Goal: Navigation & Orientation: Find specific page/section

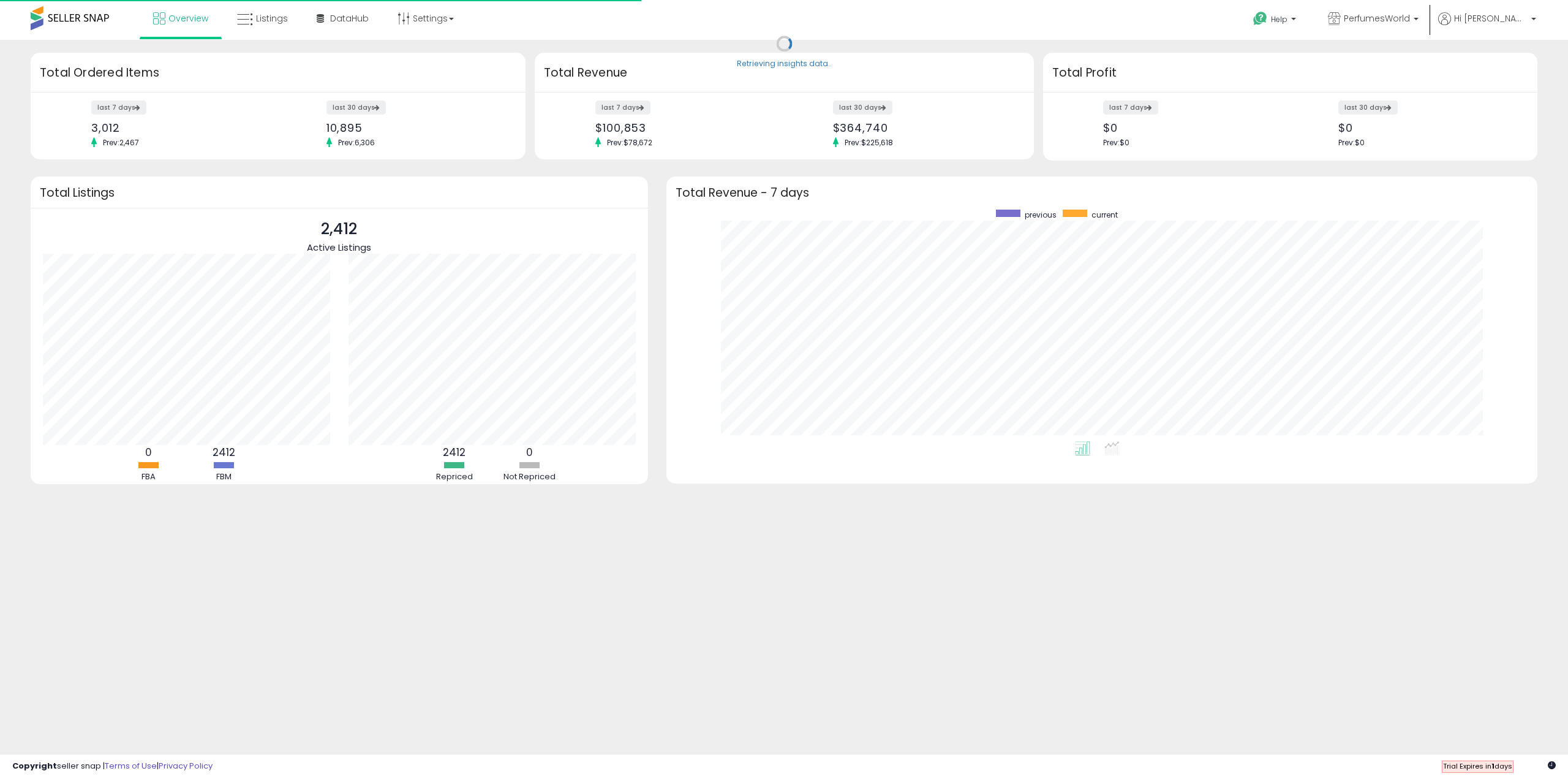
scroll to position [232, 846]
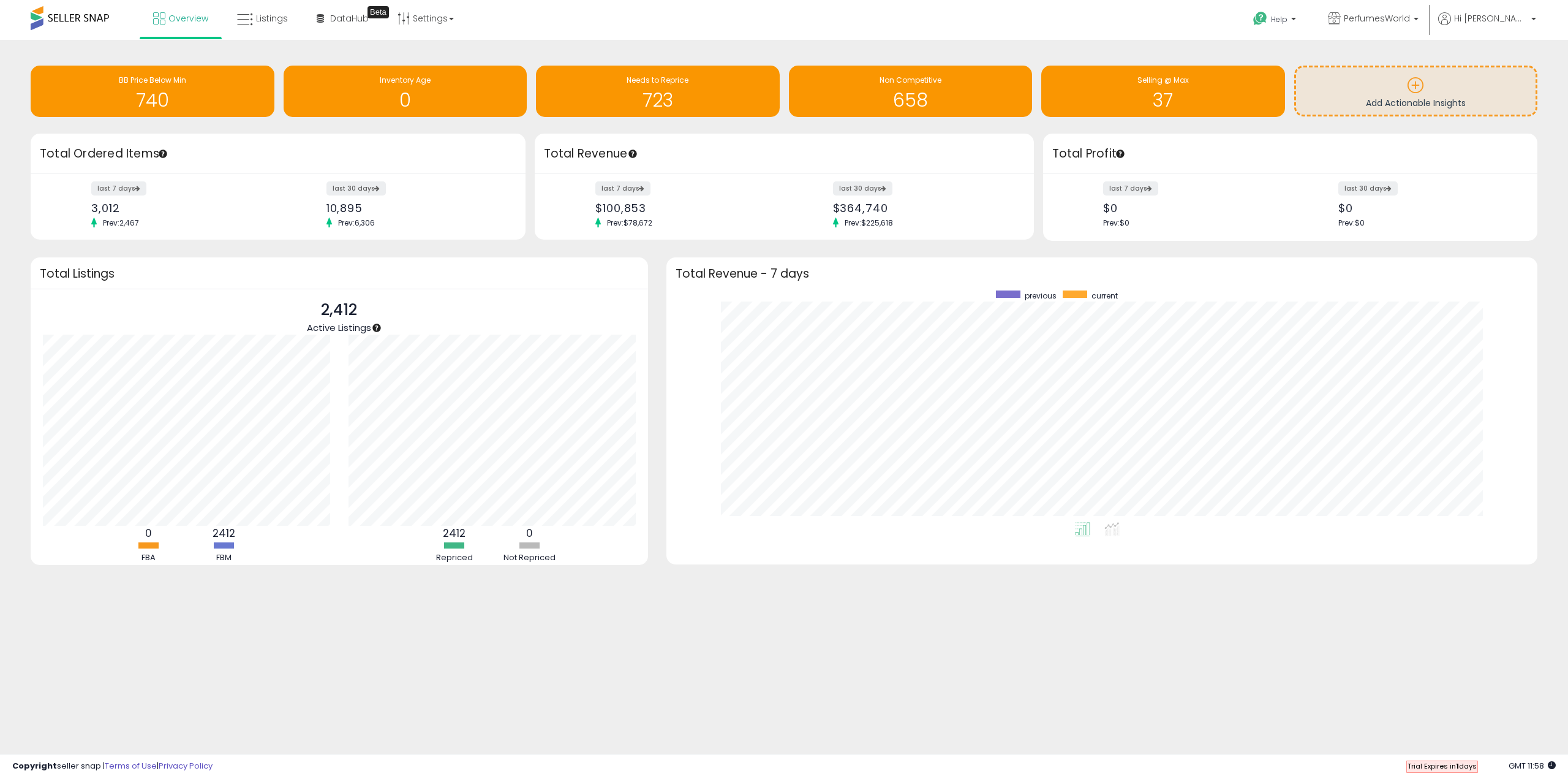
click at [1537, 20] on li "Hi Steve Account Profile Logout" at bounding box center [1487, 27] width 106 height 30
click at [1530, 16] on p "Hi [PERSON_NAME]" at bounding box center [1487, 20] width 98 height 15
click at [1512, 65] on link "Account" at bounding box center [1508, 65] width 32 height 12
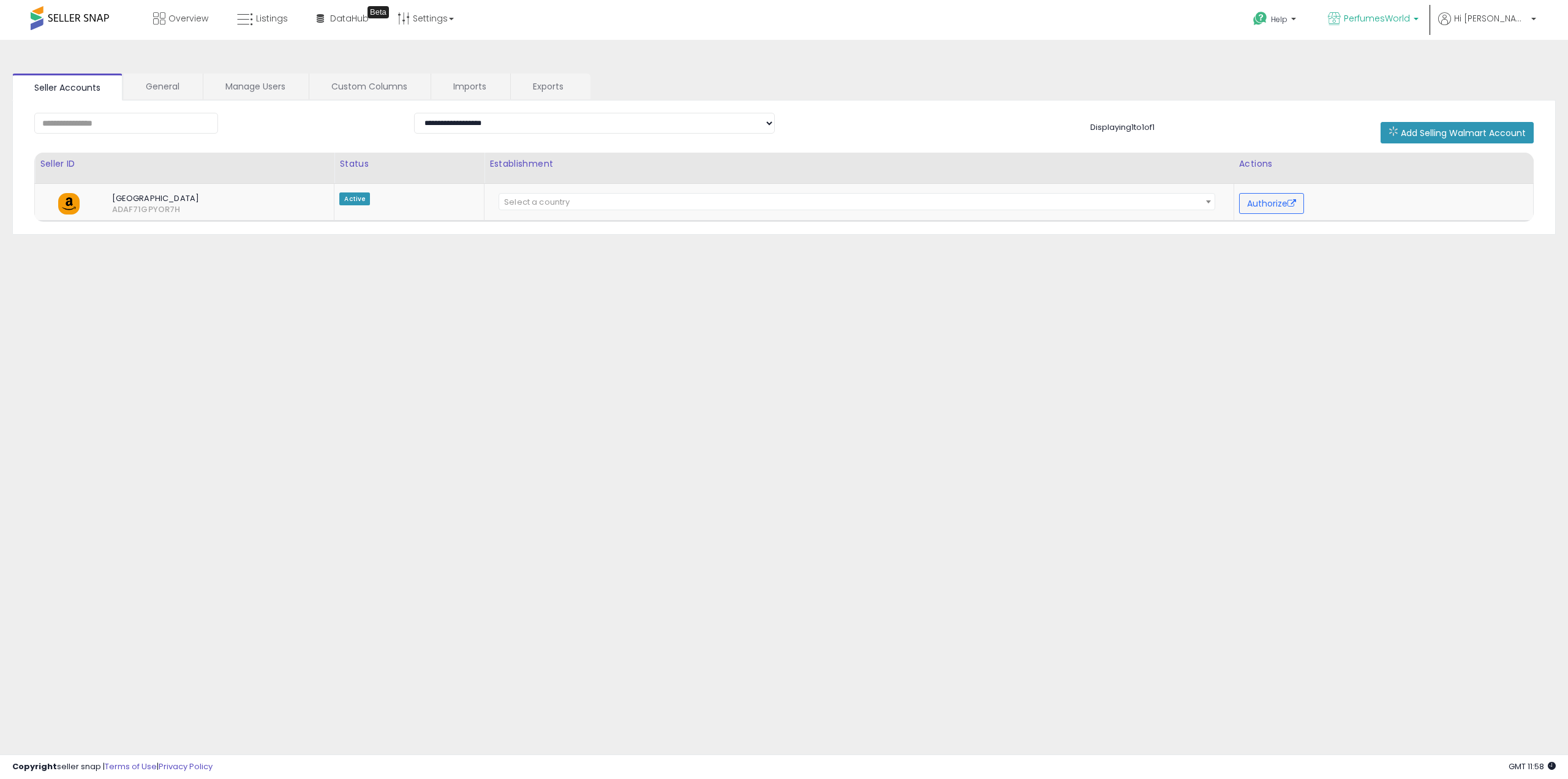
click at [1428, 24] on link "PerfumesWorld" at bounding box center [1373, 20] width 109 height 40
click at [169, 85] on link "General" at bounding box center [162, 86] width 78 height 25
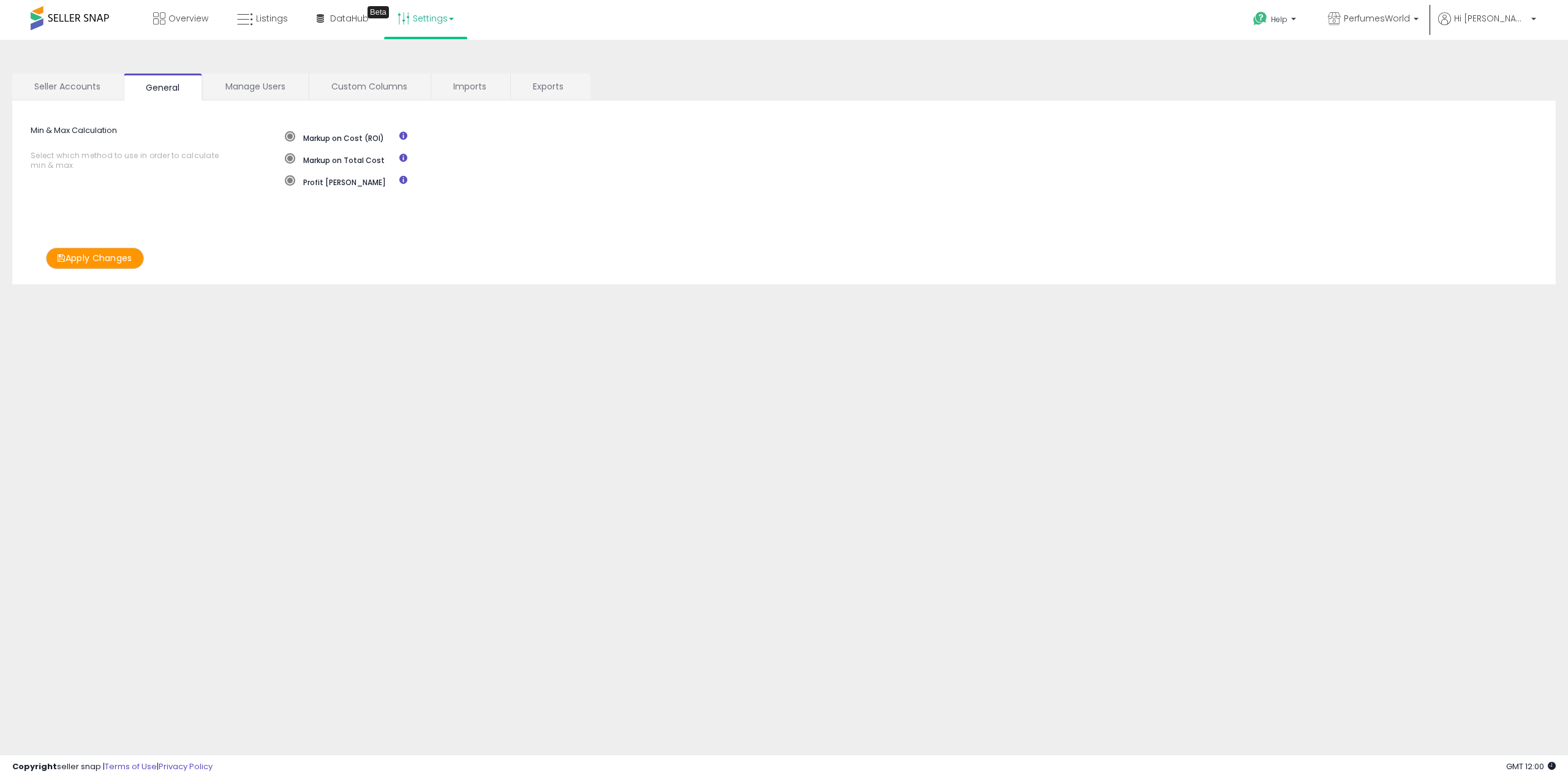
click at [442, 19] on link "Settings" at bounding box center [426, 19] width 75 height 37
click at [439, 60] on link "Store settings" at bounding box center [428, 62] width 55 height 12
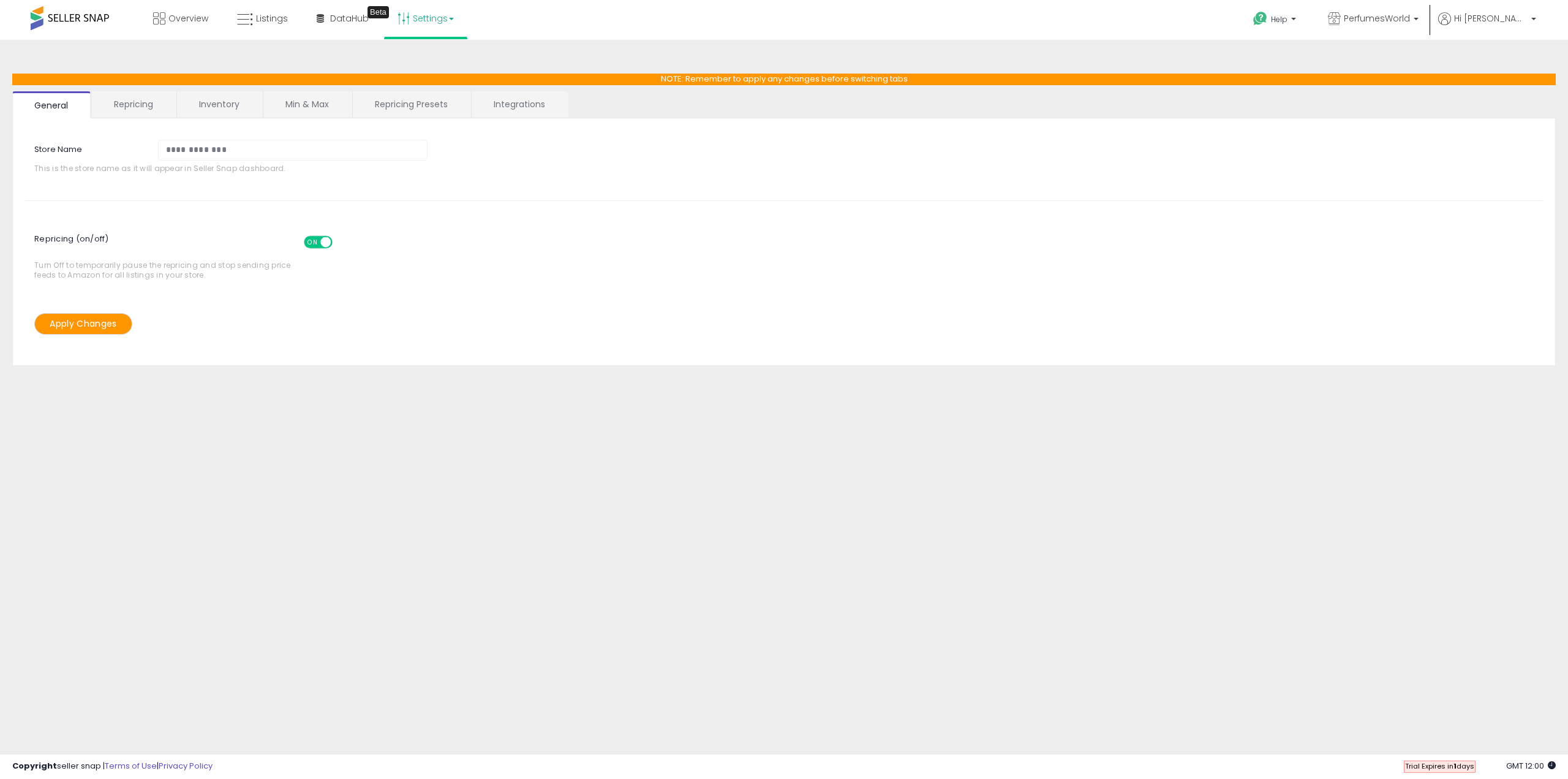
click at [434, 27] on link "Settings" at bounding box center [426, 19] width 75 height 37
click at [428, 89] on link "User settings" at bounding box center [426, 94] width 52 height 12
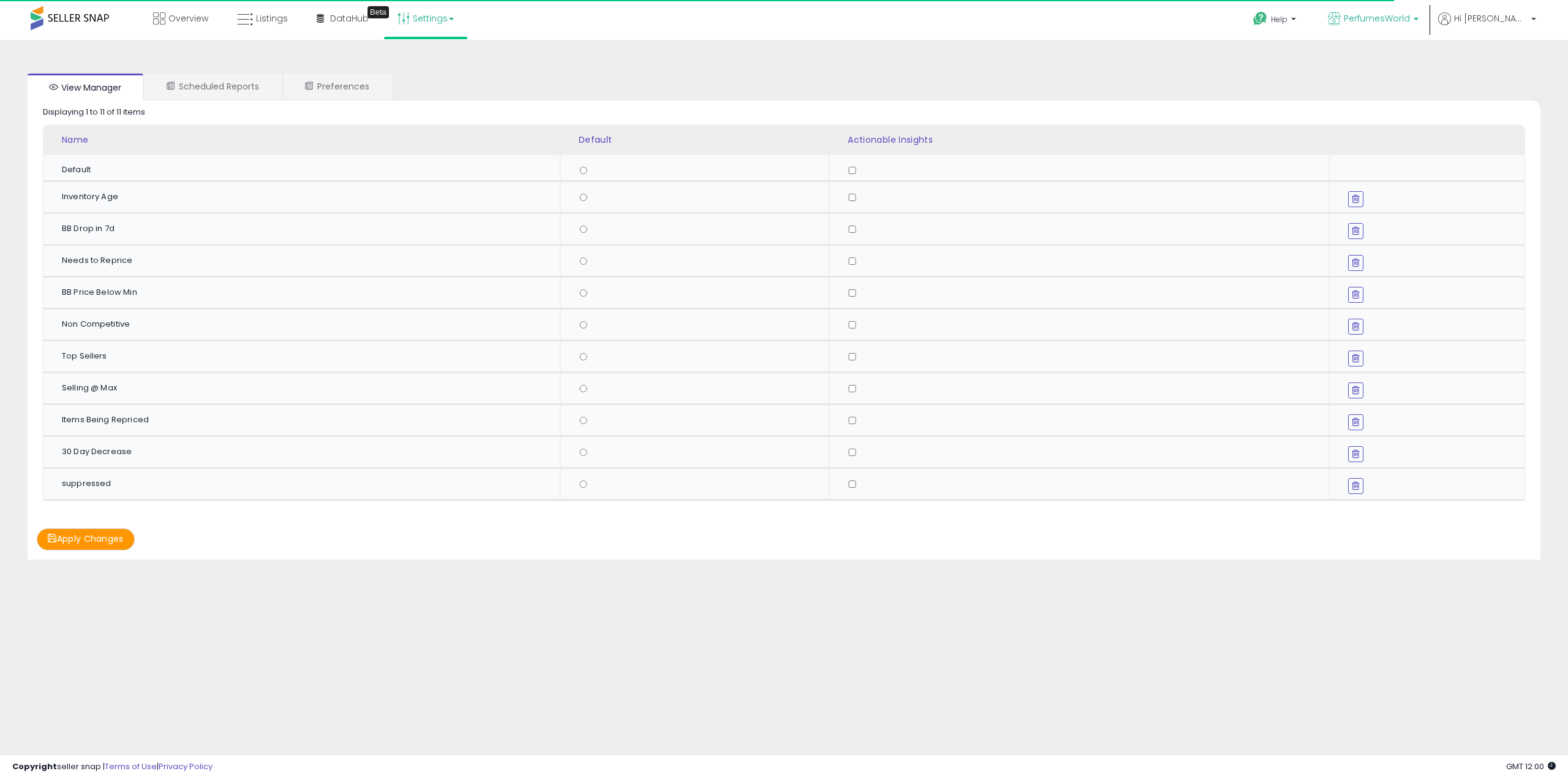
click at [1410, 18] on span "PerfumesWorld" at bounding box center [1376, 19] width 66 height 12
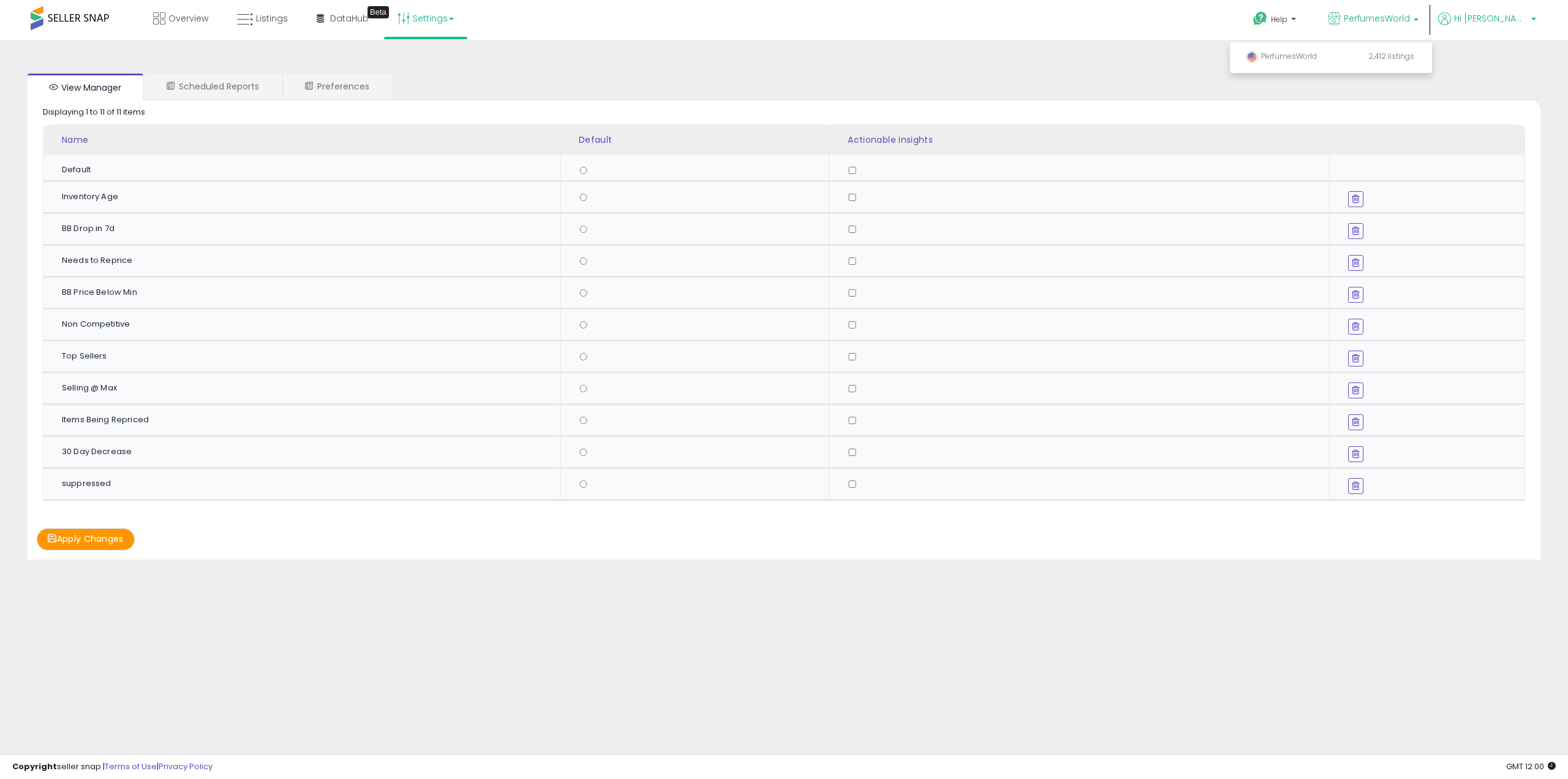
click at [1514, 22] on span "Hi [PERSON_NAME]" at bounding box center [1490, 19] width 73 height 12
click at [1508, 95] on link "Profile" at bounding box center [1509, 98] width 25 height 12
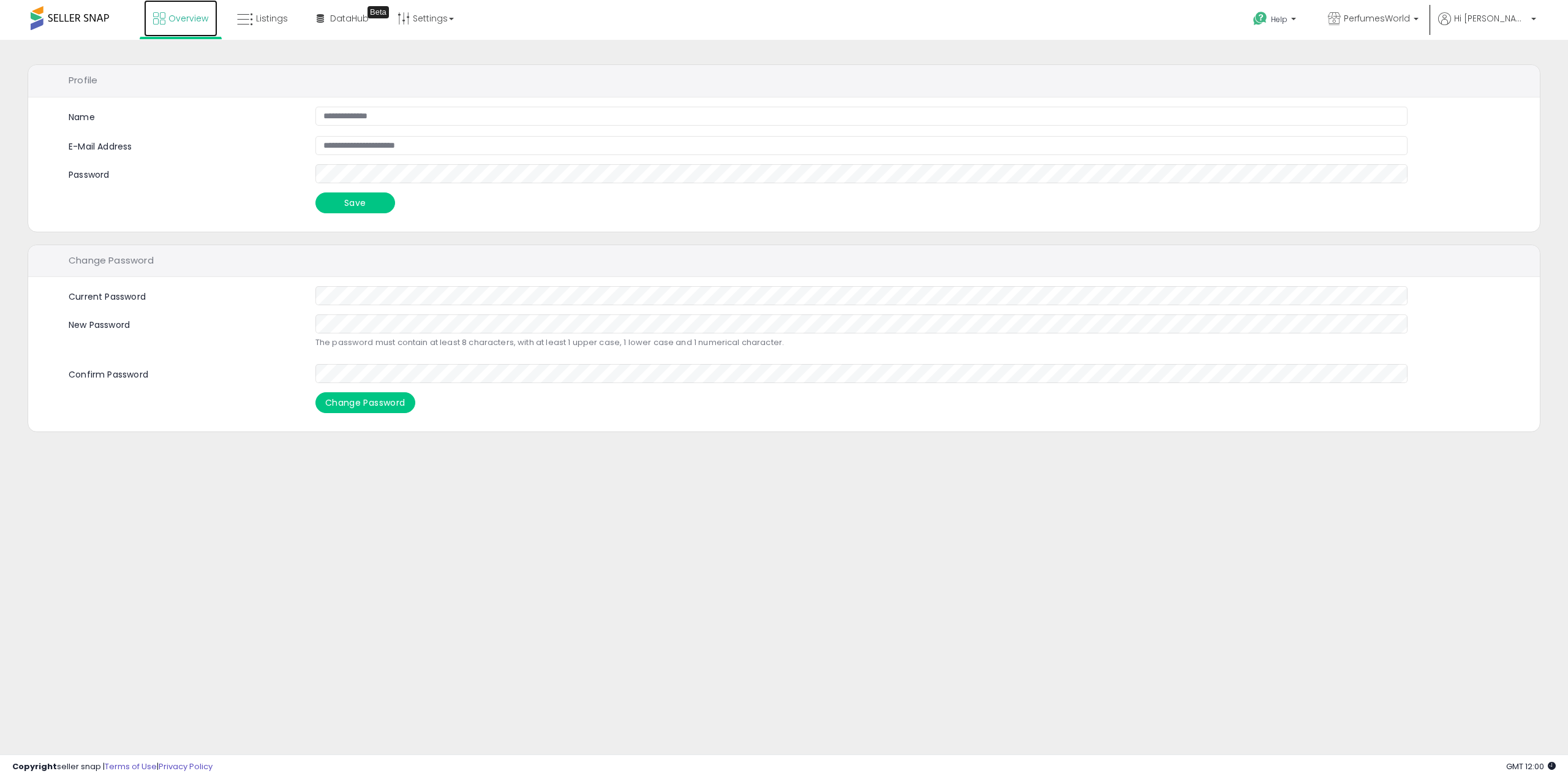
click at [177, 20] on span "Overview" at bounding box center [188, 19] width 40 height 12
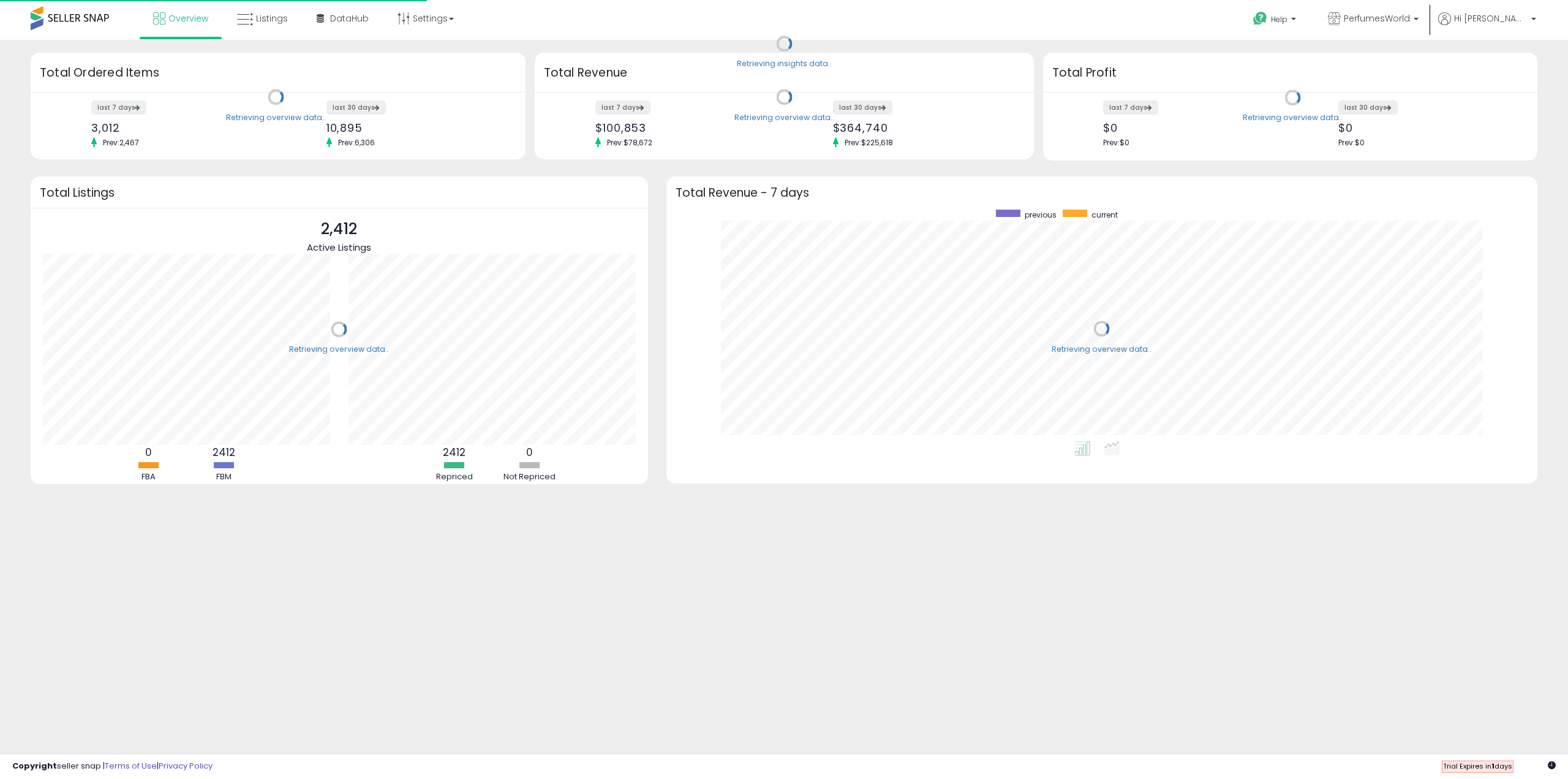
scroll to position [232, 846]
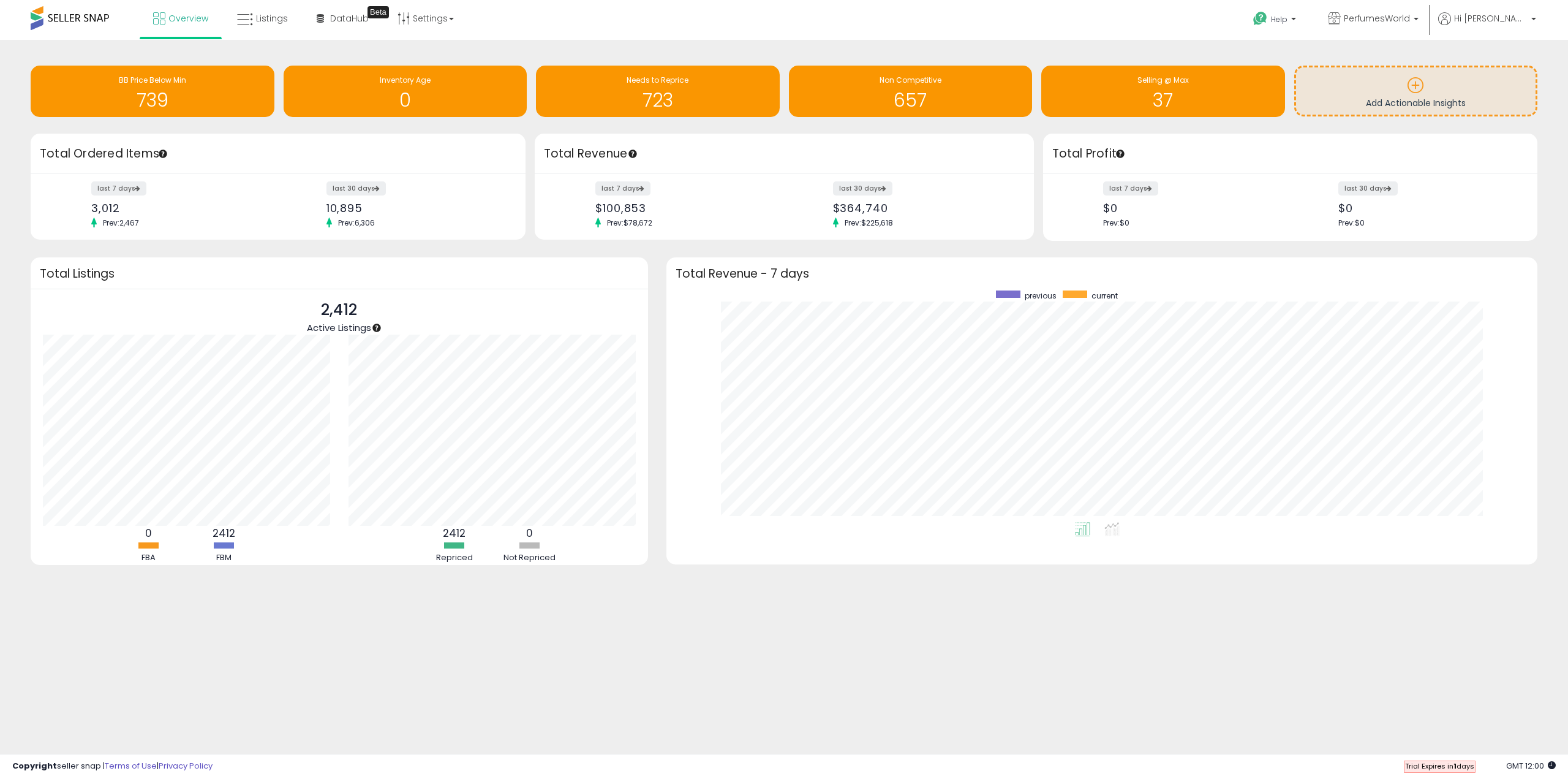
click at [1551, 766] on icon at bounding box center [1552, 765] width 8 height 8
